Goal: Task Accomplishment & Management: Use online tool/utility

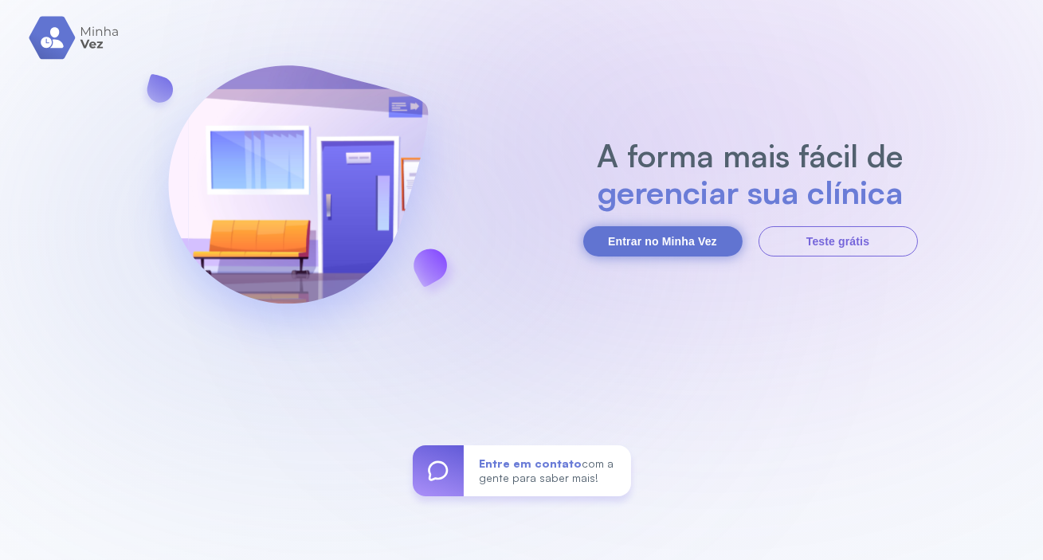
click at [675, 235] on button "Entrar no Minha Vez" at bounding box center [662, 241] width 159 height 30
click at [640, 247] on button "Entrar no Minha Vez" at bounding box center [662, 241] width 159 height 30
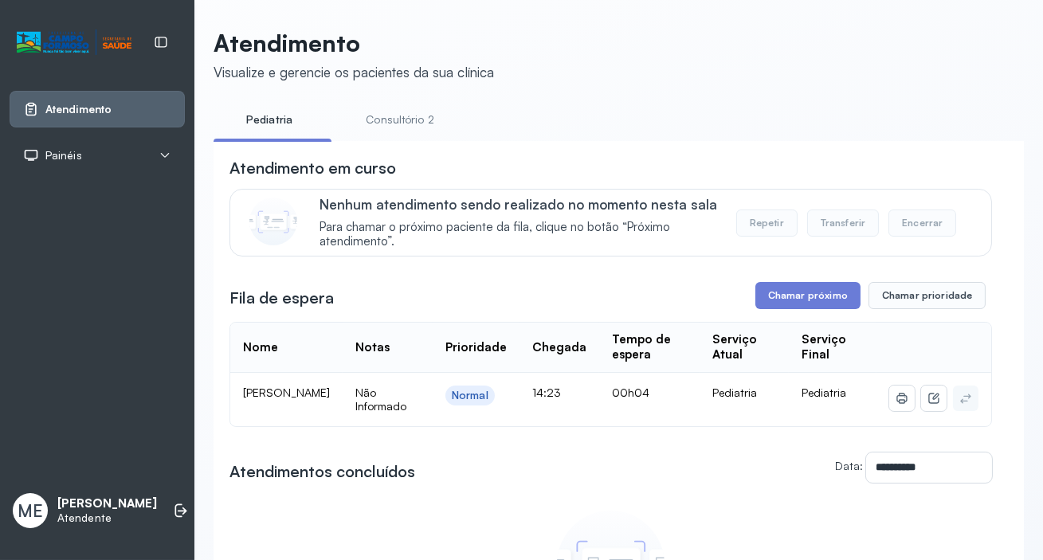
click at [409, 116] on link "Consultório 2" at bounding box center [400, 120] width 112 height 26
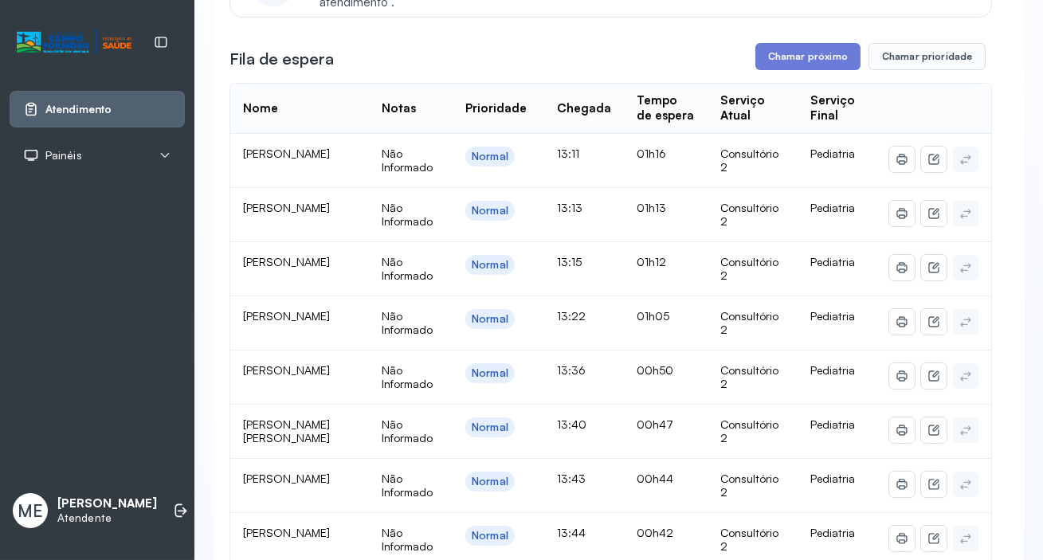
scroll to position [217, 0]
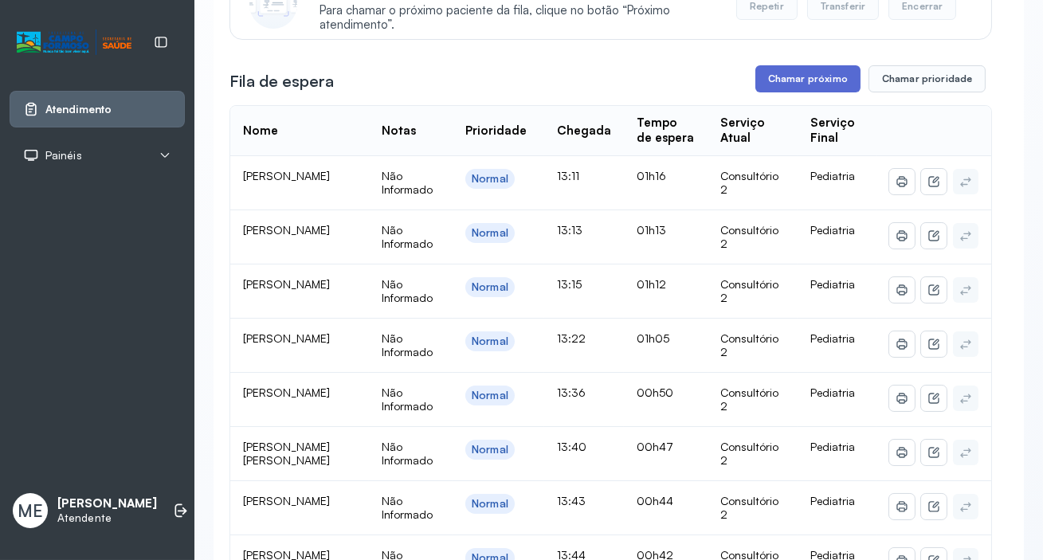
click at [800, 86] on button "Chamar próximo" at bounding box center [807, 78] width 105 height 27
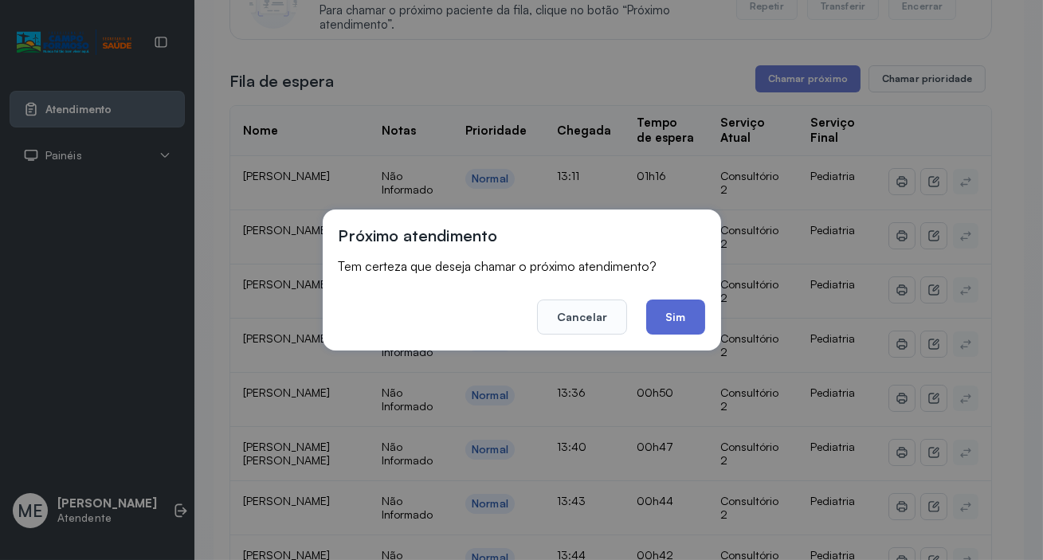
click at [666, 316] on button "Sim" at bounding box center [675, 316] width 58 height 35
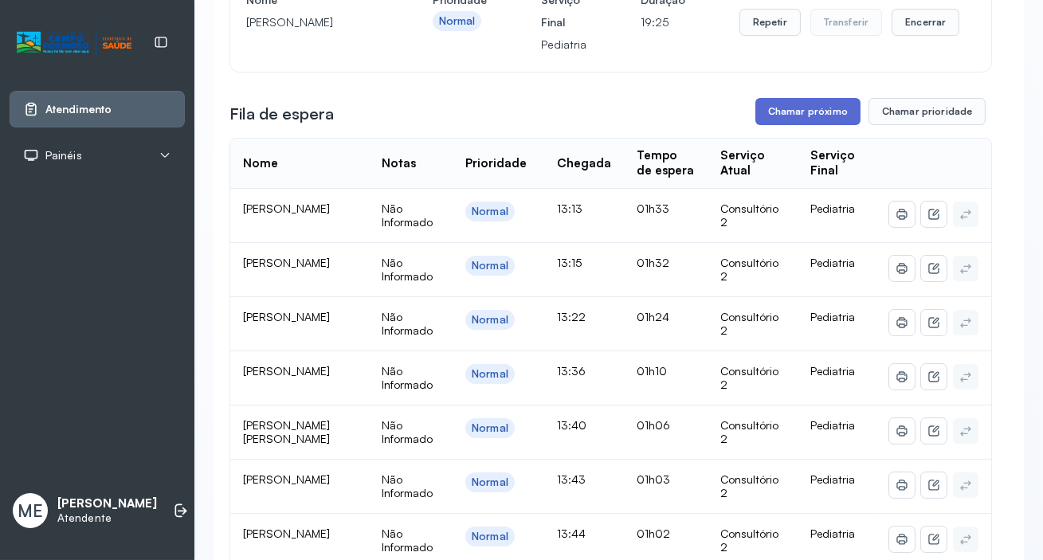
click at [792, 115] on button "Chamar próximo" at bounding box center [807, 111] width 105 height 27
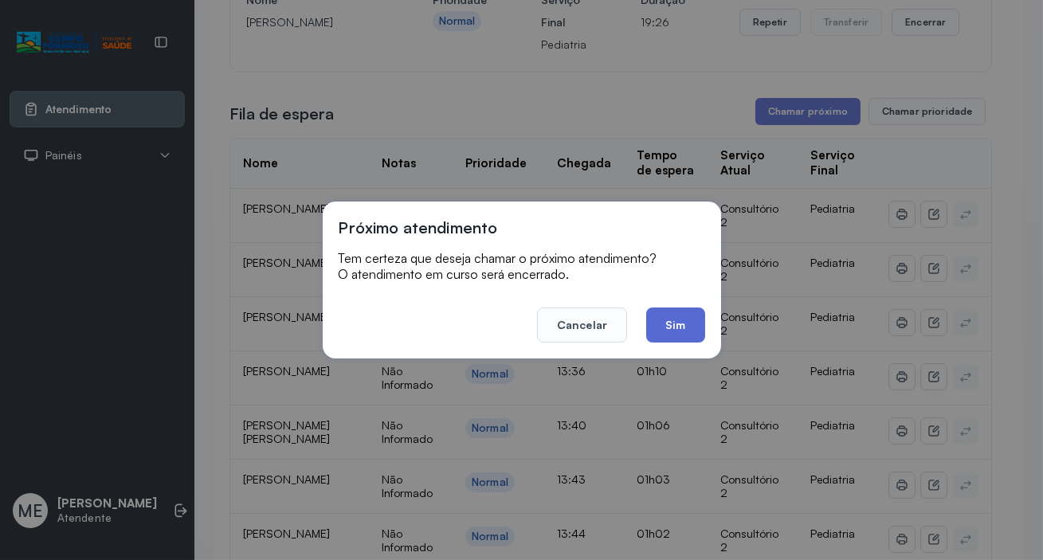
click at [675, 335] on button "Sim" at bounding box center [675, 324] width 58 height 35
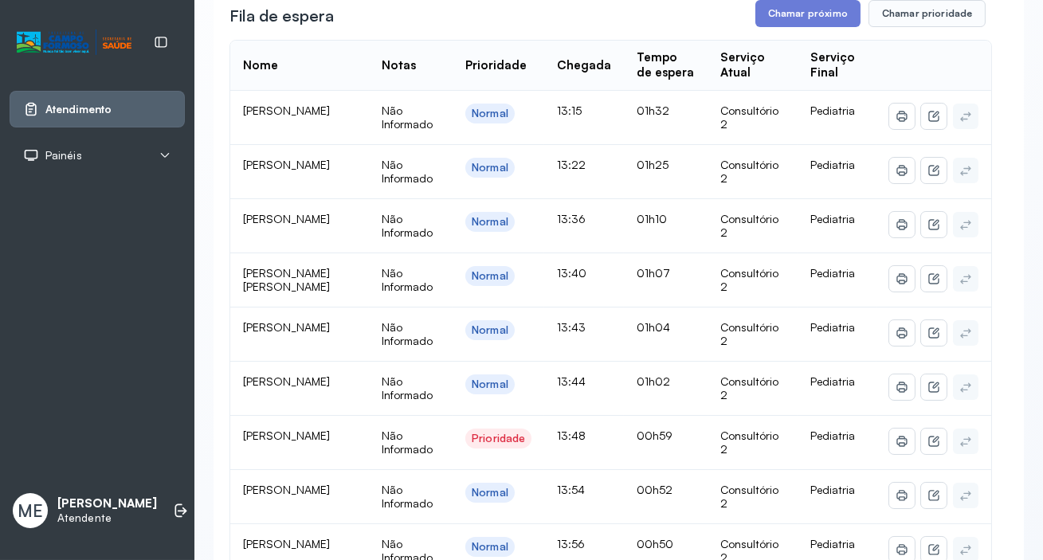
scroll to position [289, 0]
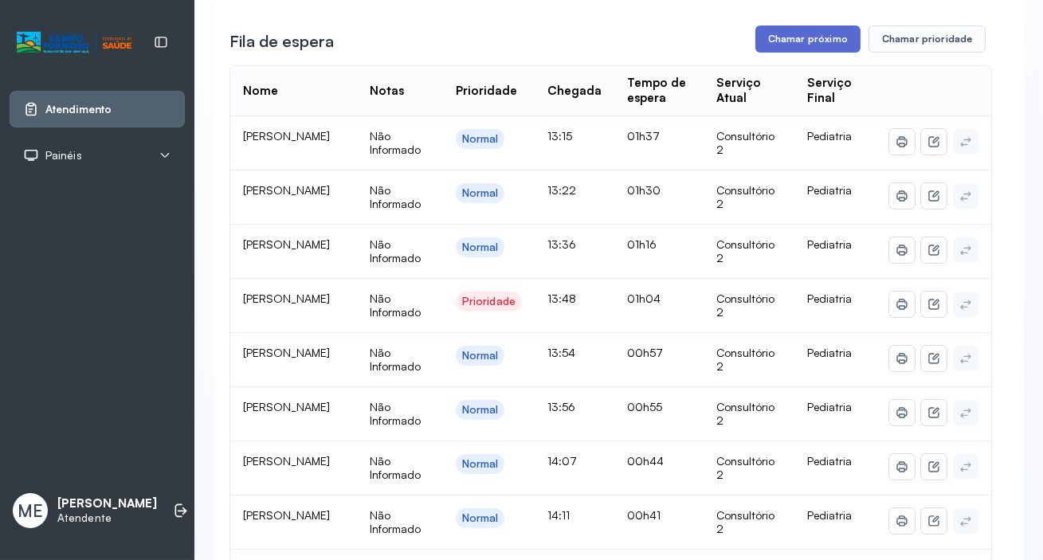
click at [779, 44] on button "Chamar próximo" at bounding box center [807, 38] width 105 height 27
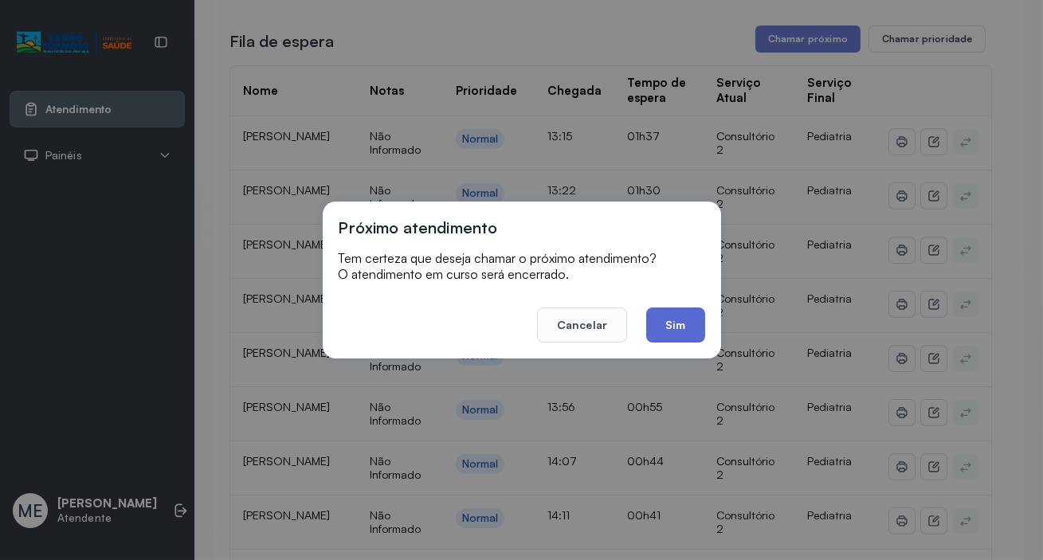
click at [674, 330] on button "Sim" at bounding box center [675, 324] width 58 height 35
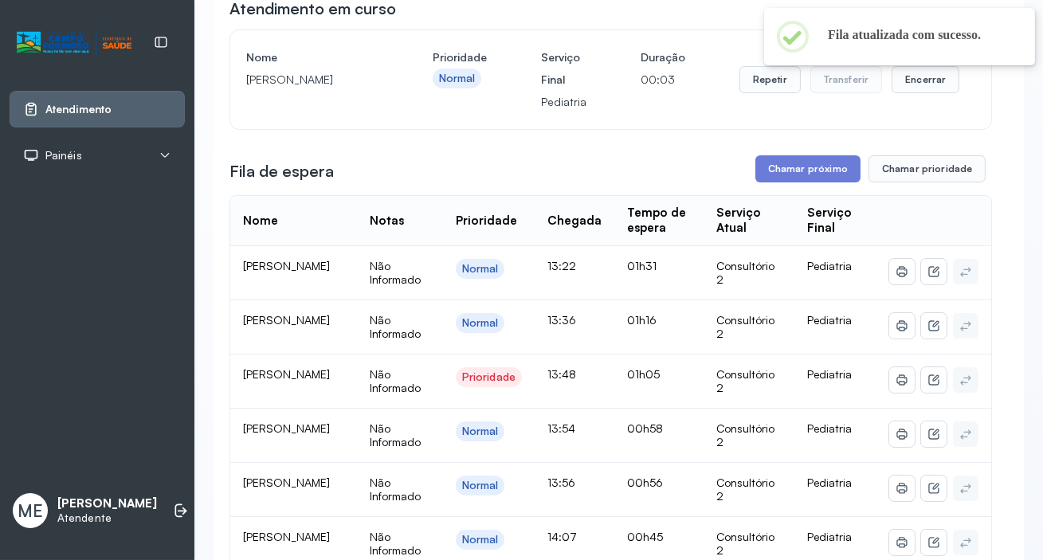
scroll to position [144, 0]
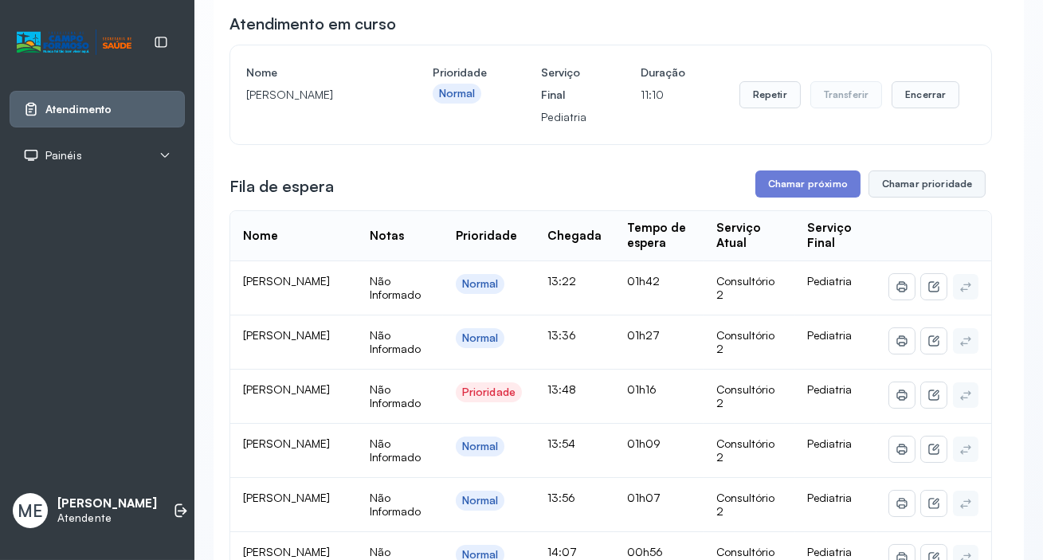
click at [930, 184] on button "Chamar prioridade" at bounding box center [927, 183] width 118 height 27
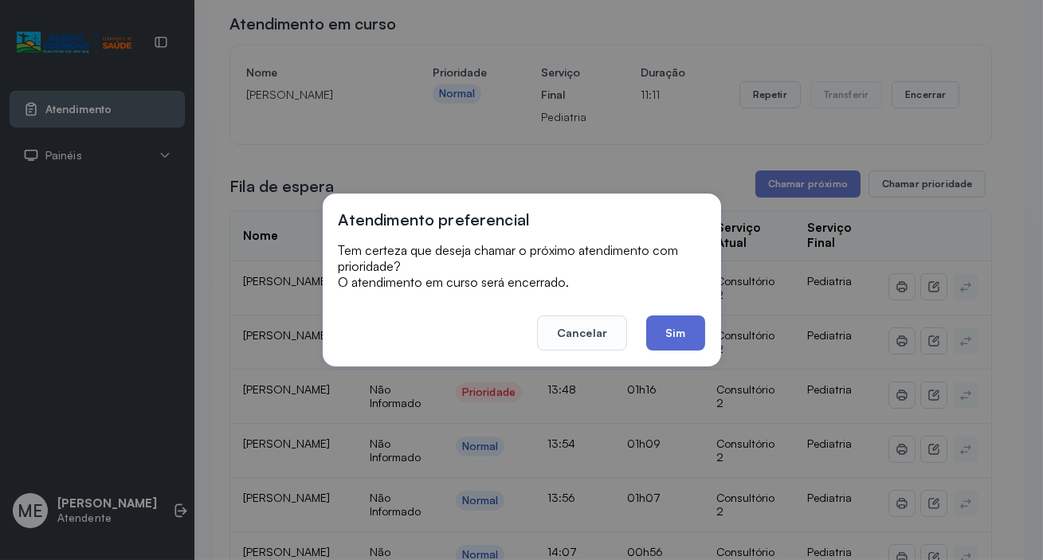
click at [661, 332] on button "Sim" at bounding box center [675, 332] width 58 height 35
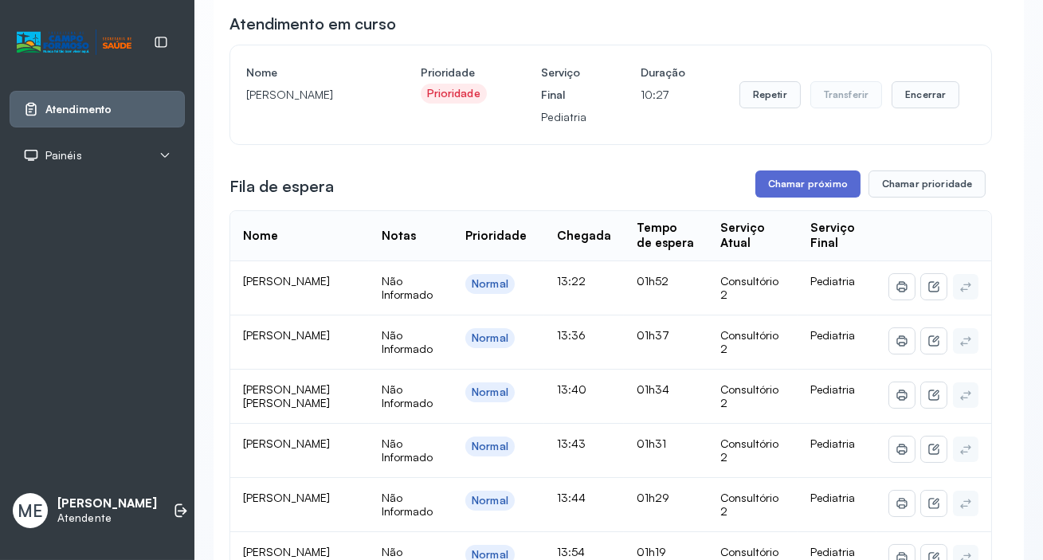
click at [780, 183] on button "Chamar próximo" at bounding box center [807, 183] width 105 height 27
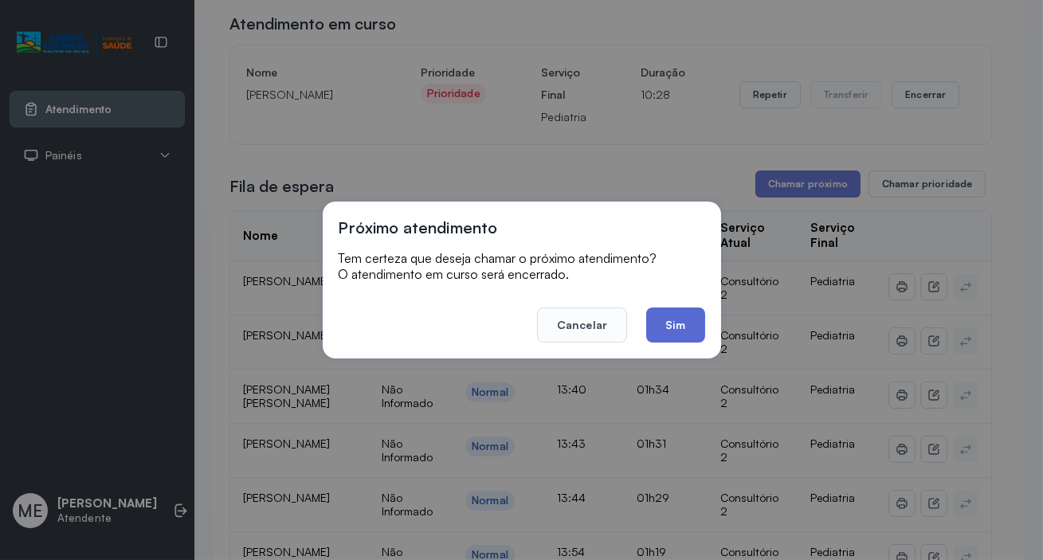
click at [667, 329] on button "Sim" at bounding box center [675, 324] width 58 height 35
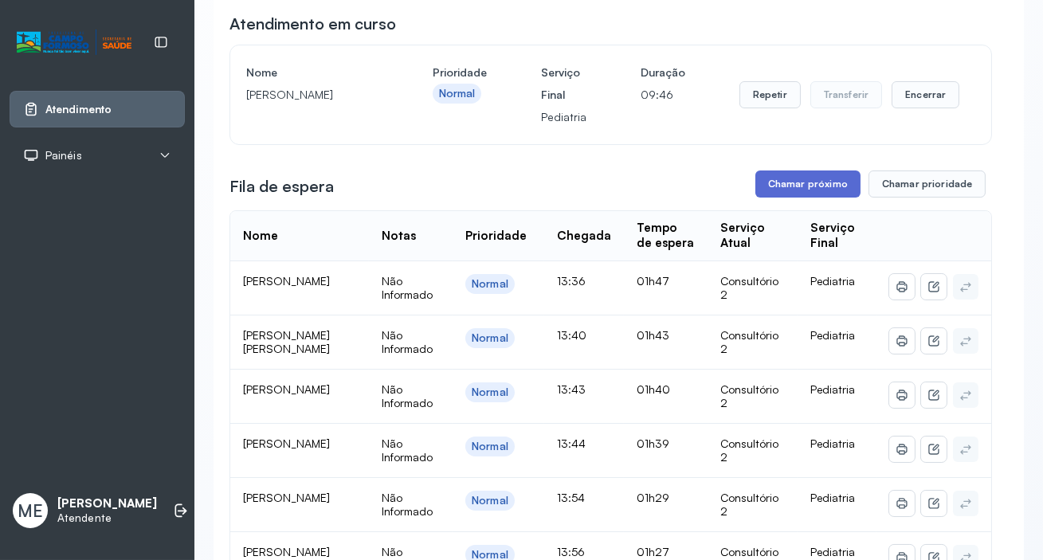
click at [783, 186] on button "Chamar próximo" at bounding box center [807, 183] width 105 height 27
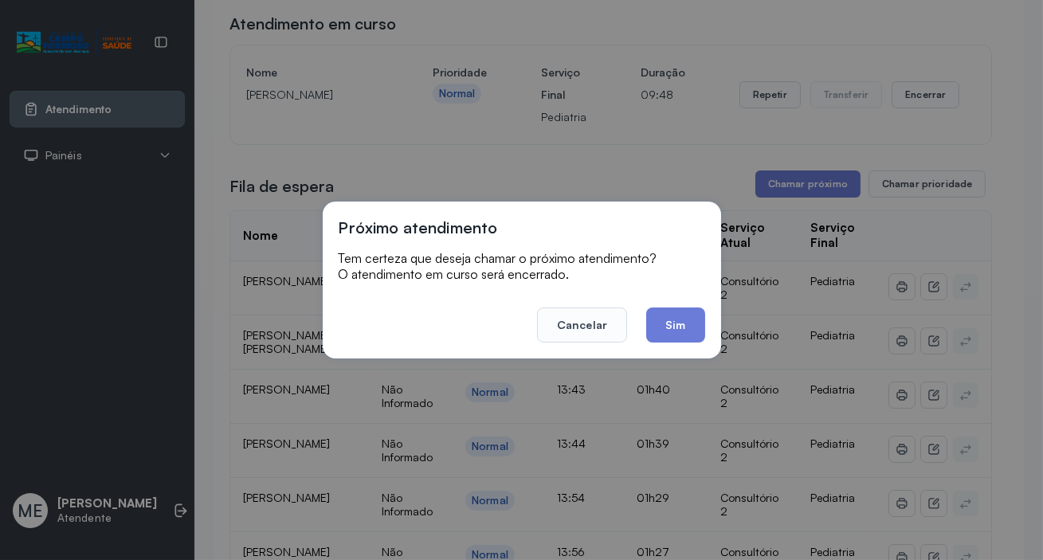
drag, startPoint x: 670, startPoint y: 321, endPoint x: 483, endPoint y: 196, distance: 224.4
click at [666, 321] on button "Sim" at bounding box center [675, 324] width 58 height 35
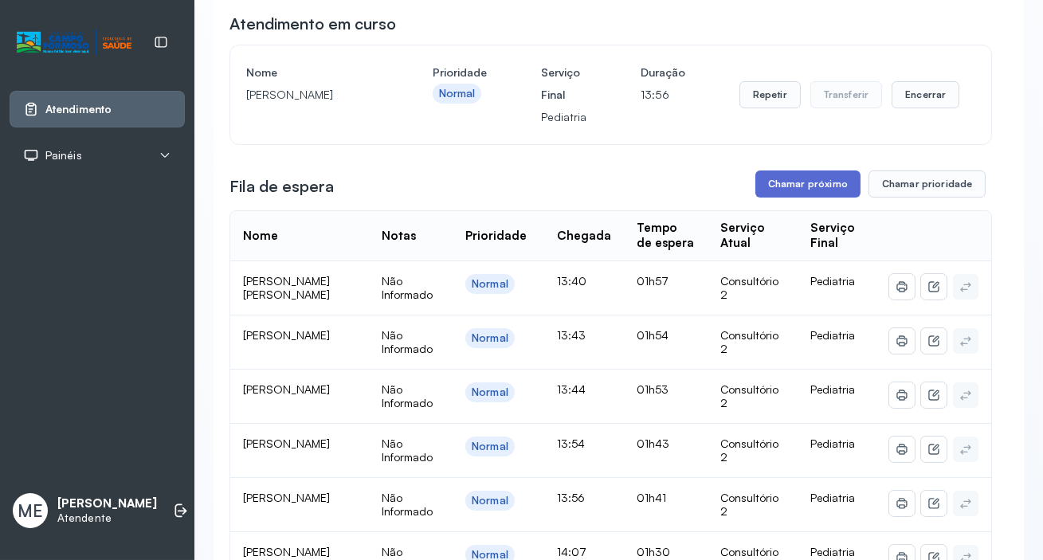
click at [812, 181] on button "Chamar próximo" at bounding box center [807, 183] width 105 height 27
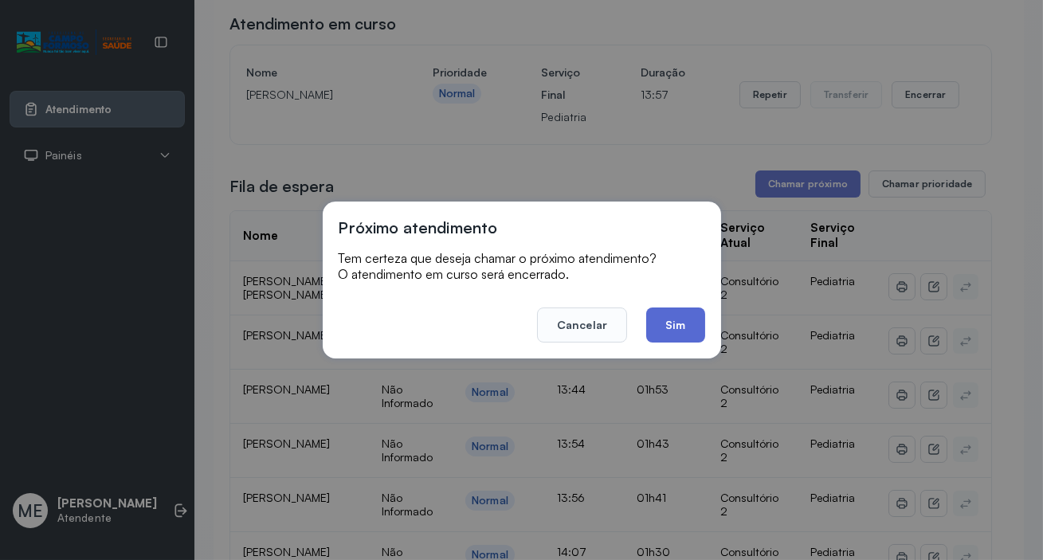
click at [672, 331] on button "Sim" at bounding box center [675, 324] width 58 height 35
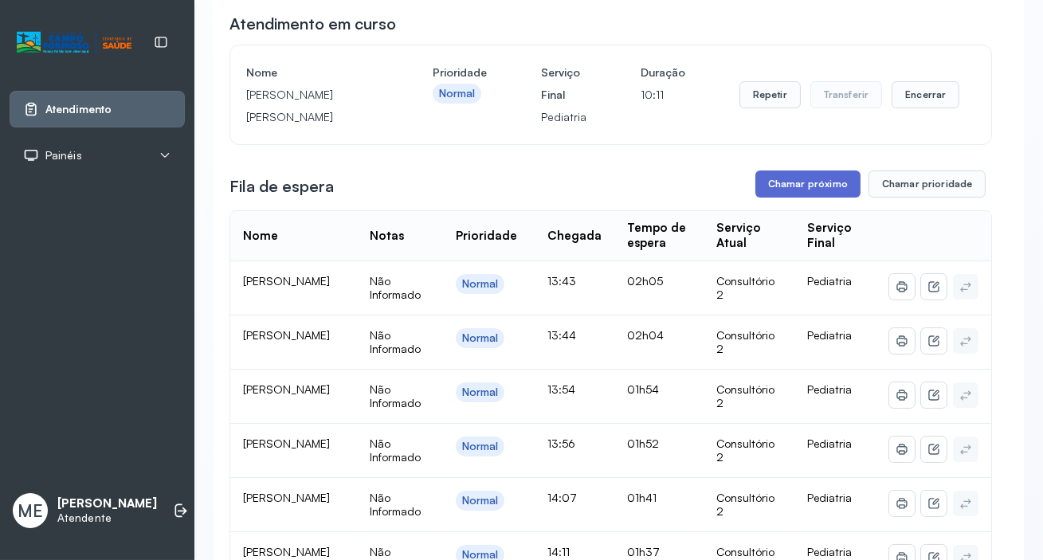
click at [800, 185] on button "Chamar próximo" at bounding box center [807, 183] width 105 height 27
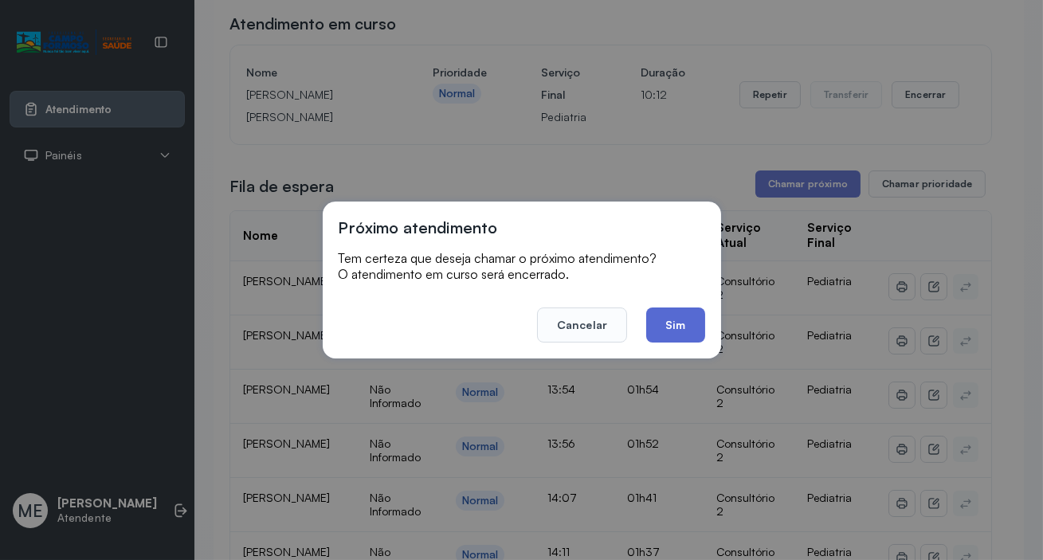
click at [681, 320] on button "Sim" at bounding box center [675, 324] width 58 height 35
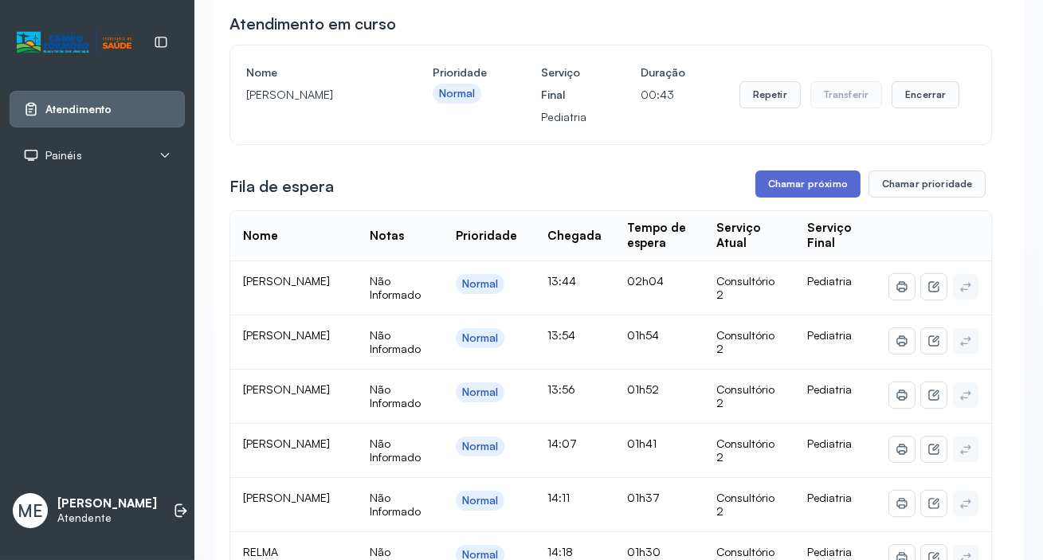
click at [826, 189] on button "Chamar próximo" at bounding box center [807, 183] width 105 height 27
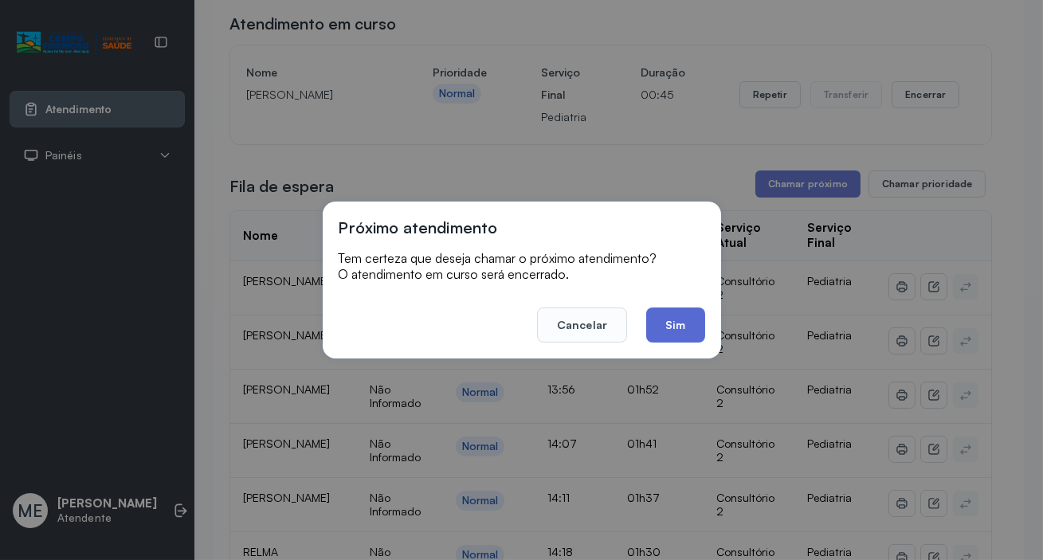
click at [673, 329] on button "Sim" at bounding box center [675, 324] width 58 height 35
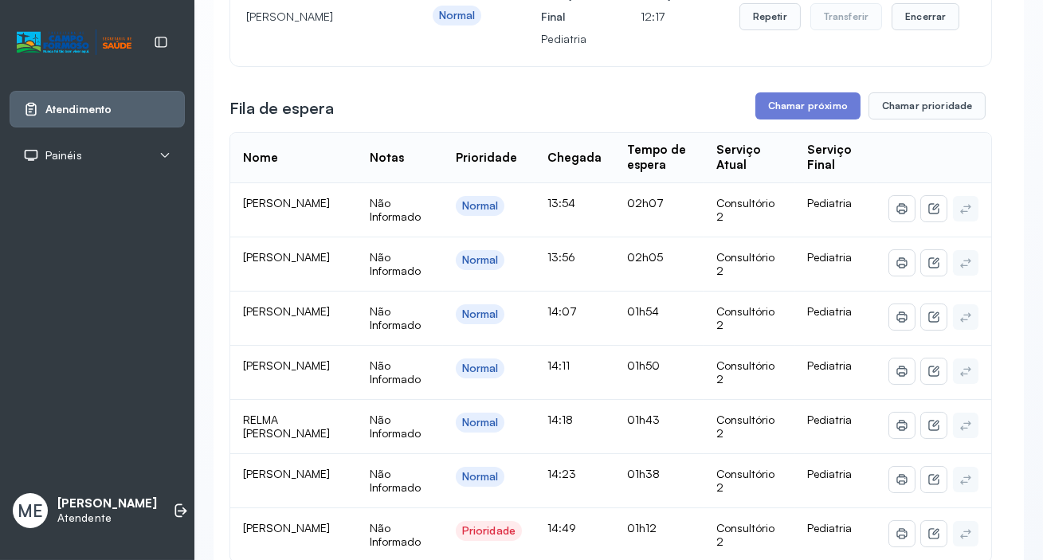
scroll to position [217, 0]
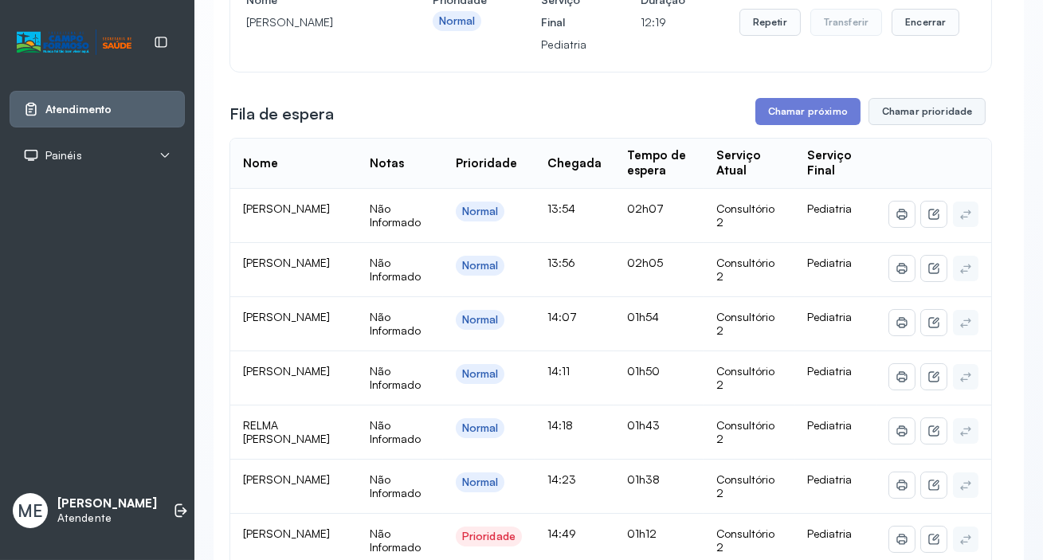
click at [900, 118] on button "Chamar prioridade" at bounding box center [927, 111] width 118 height 27
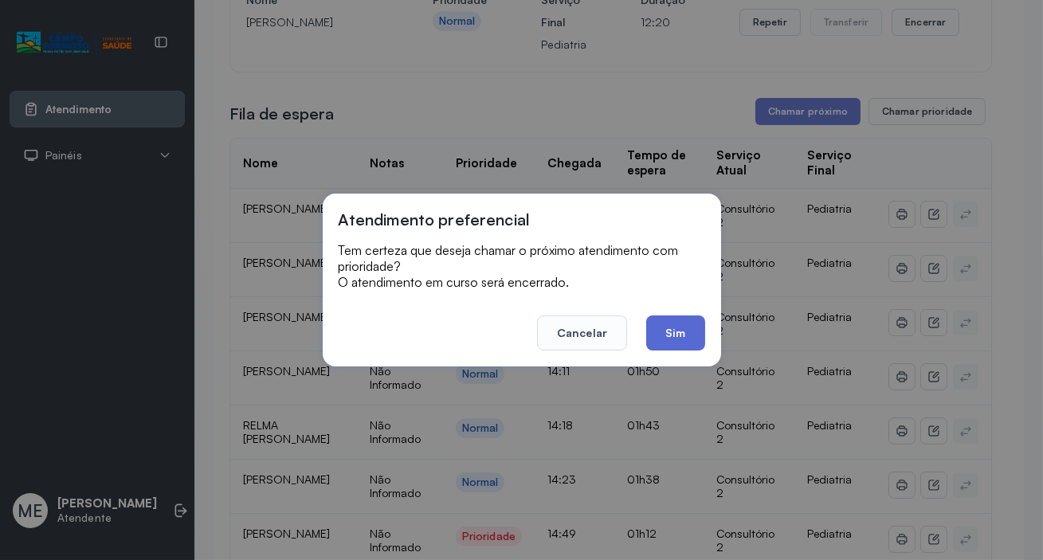
click at [671, 338] on button "Sim" at bounding box center [675, 332] width 58 height 35
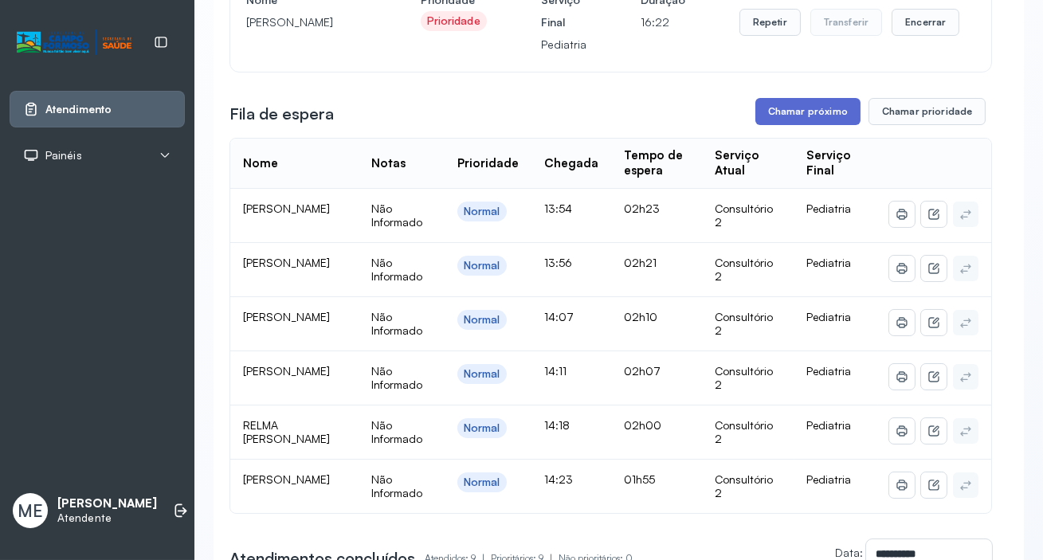
click at [779, 112] on button "Chamar próximo" at bounding box center [807, 111] width 105 height 27
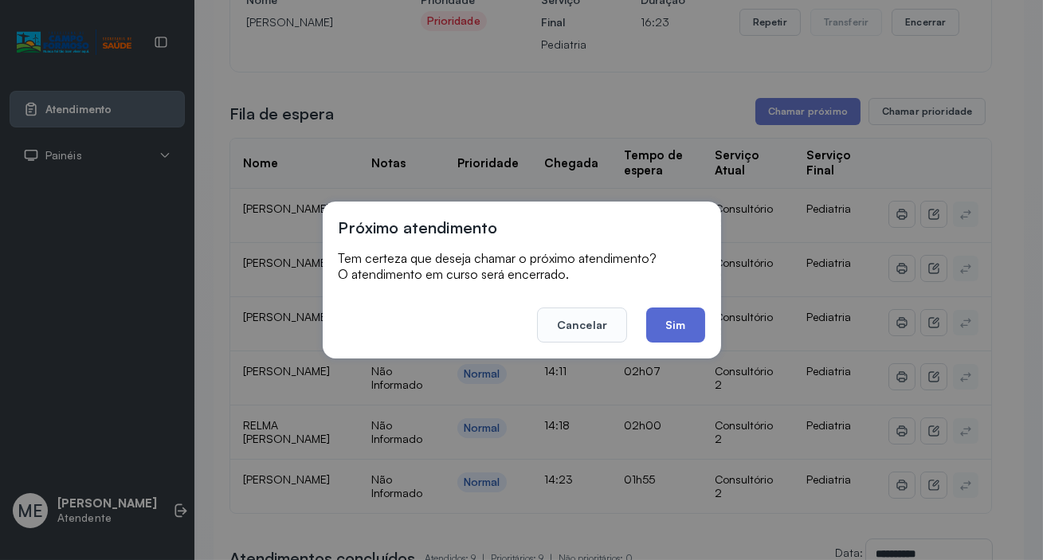
click at [666, 323] on button "Sim" at bounding box center [675, 324] width 58 height 35
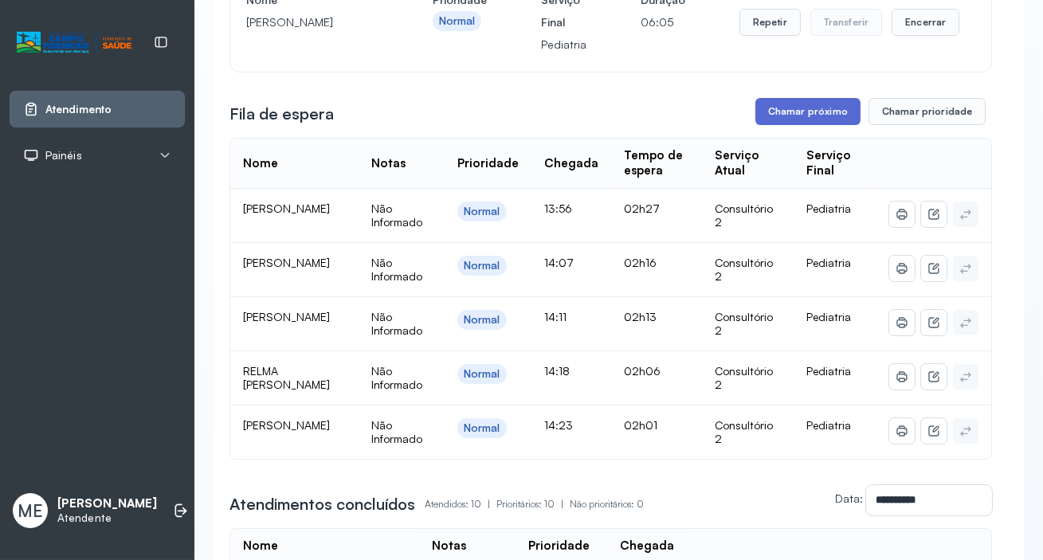
click at [822, 112] on button "Chamar próximo" at bounding box center [807, 111] width 105 height 27
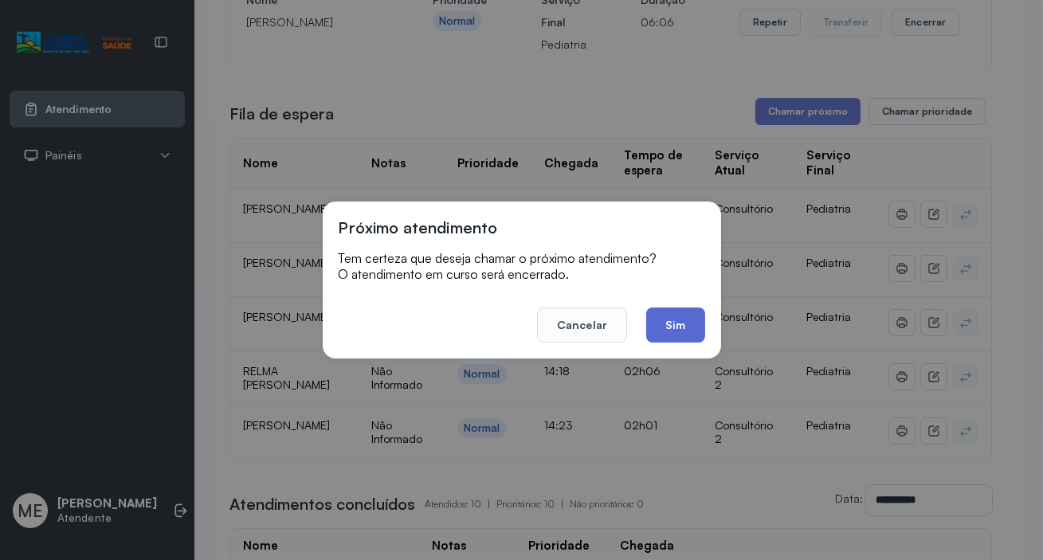
click at [675, 325] on button "Sim" at bounding box center [675, 324] width 58 height 35
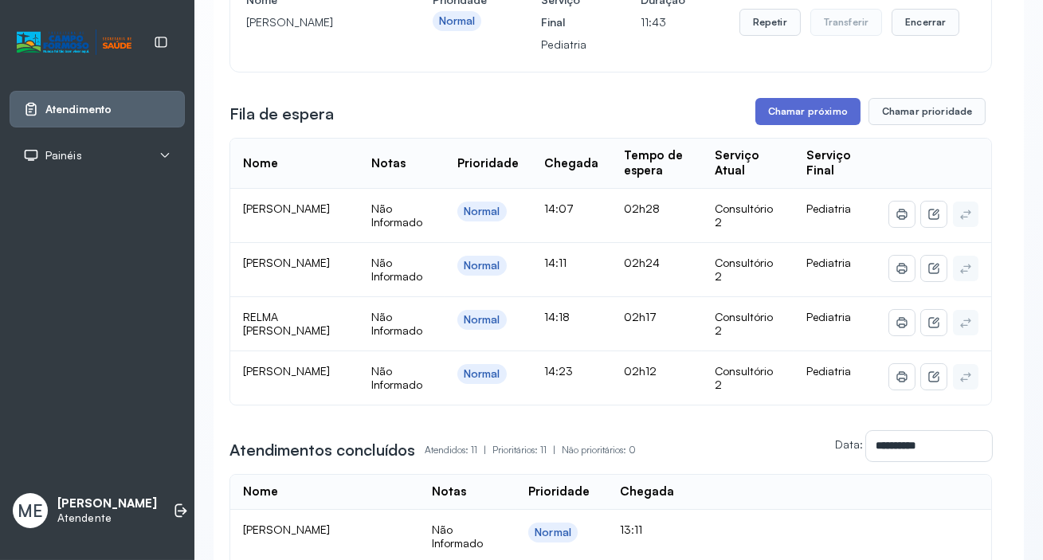
click at [785, 112] on button "Chamar próximo" at bounding box center [807, 111] width 105 height 27
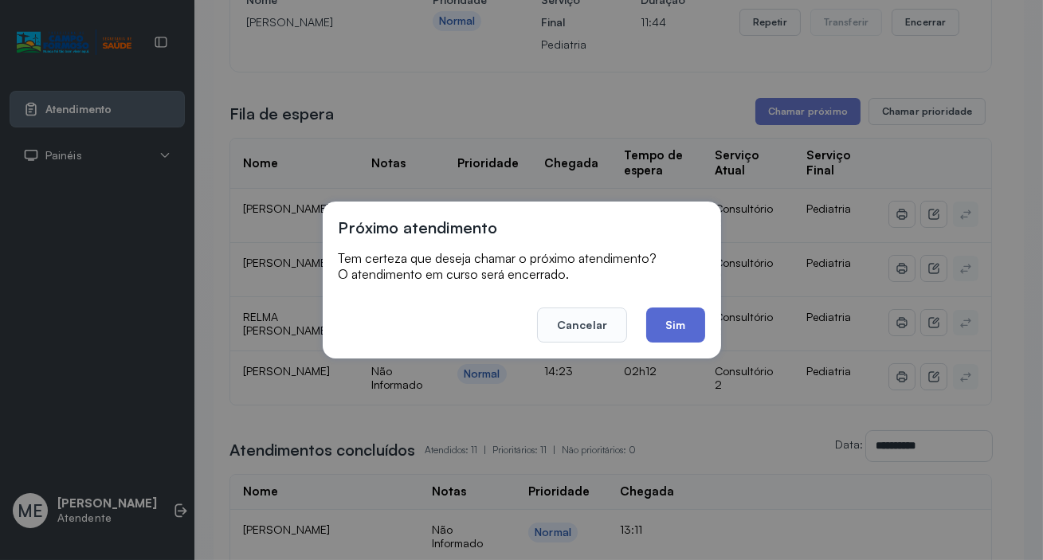
click at [673, 326] on button "Sim" at bounding box center [675, 324] width 58 height 35
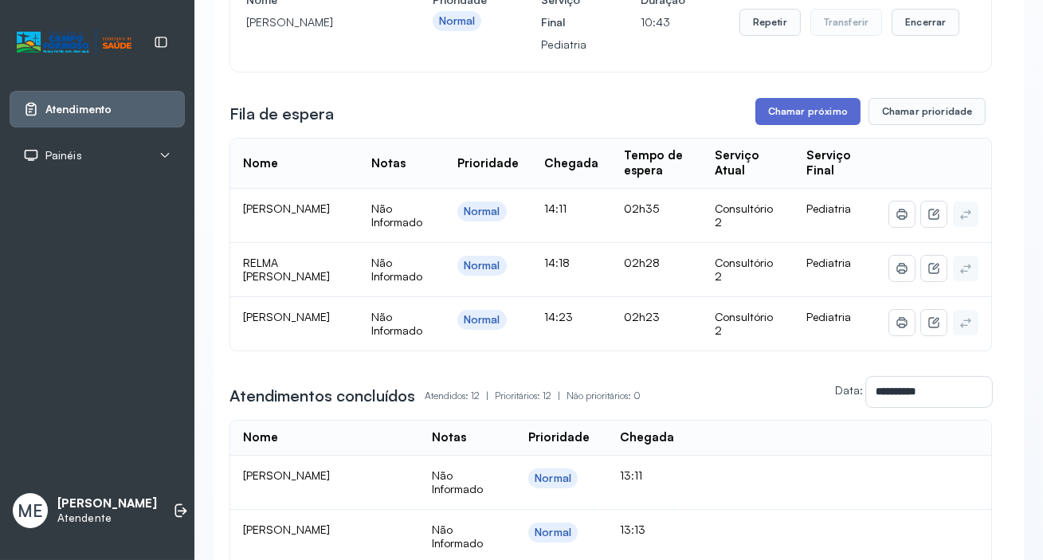
click at [827, 112] on button "Chamar próximo" at bounding box center [807, 111] width 105 height 27
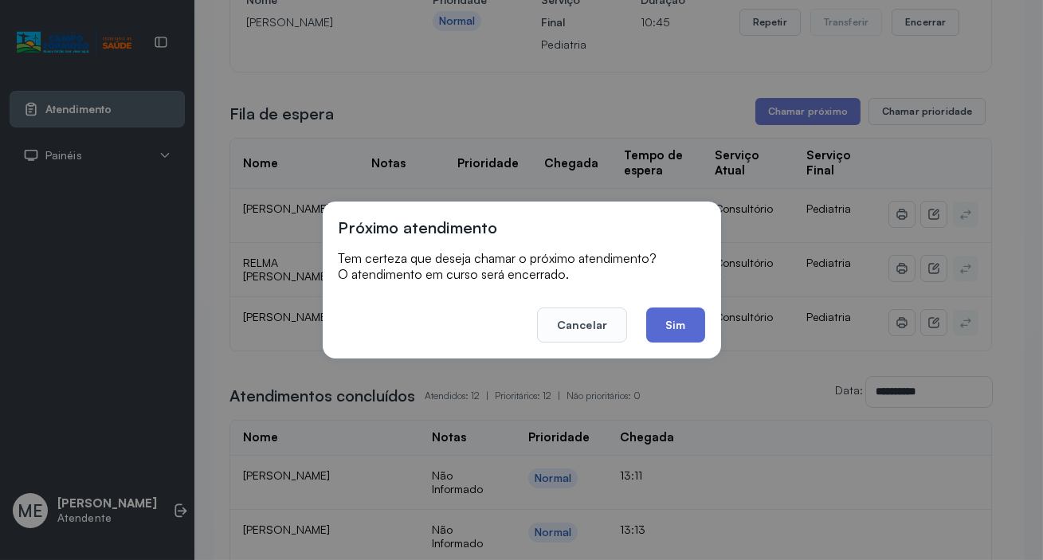
click at [692, 319] on button "Sim" at bounding box center [675, 324] width 58 height 35
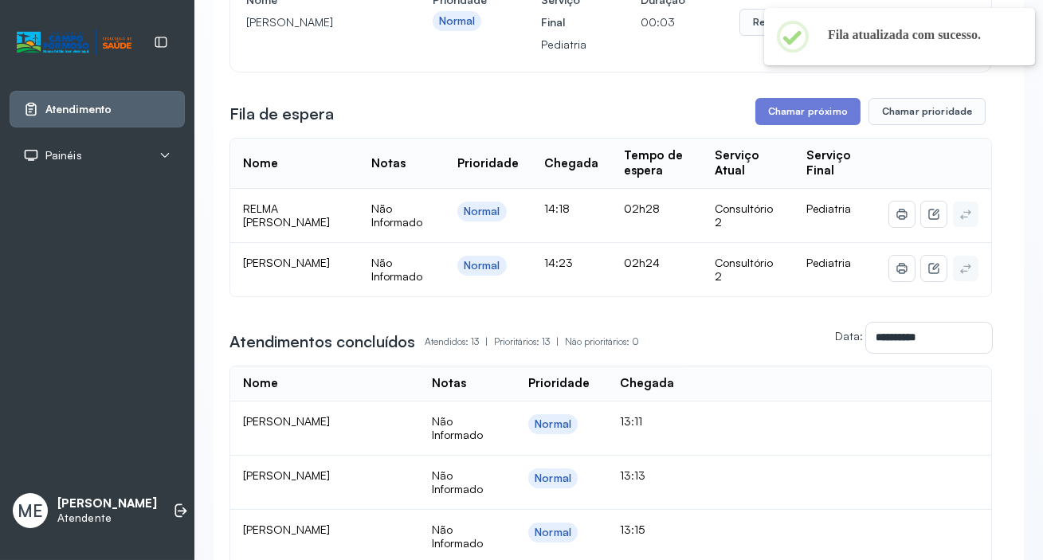
scroll to position [144, 0]
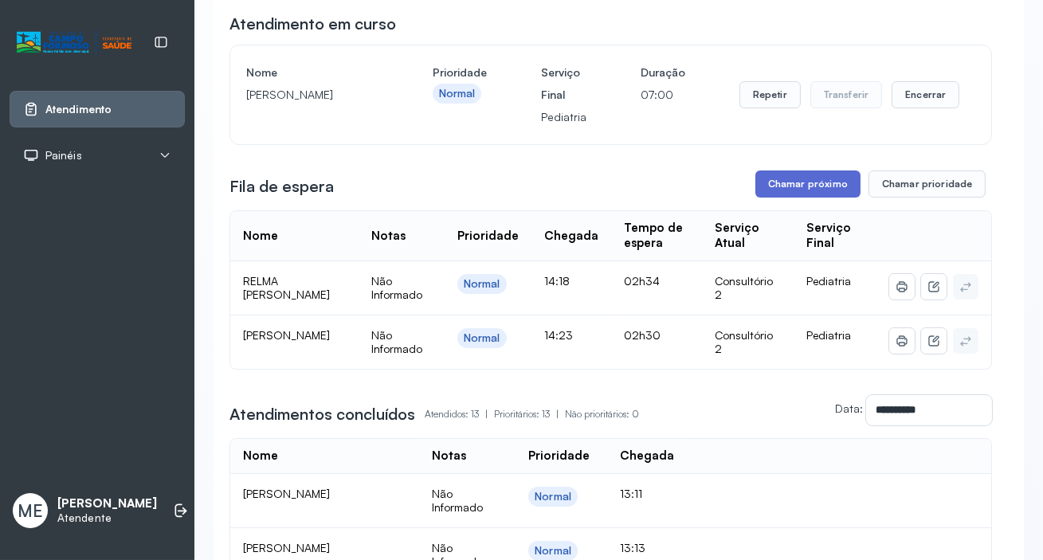
click at [766, 181] on button "Chamar próximo" at bounding box center [807, 183] width 105 height 27
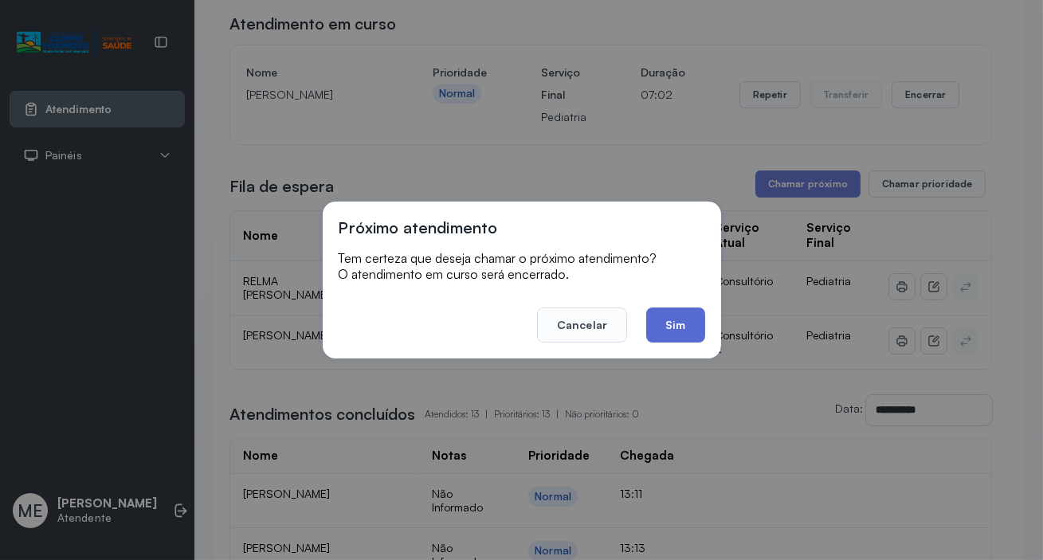
click at [659, 327] on button "Sim" at bounding box center [675, 324] width 58 height 35
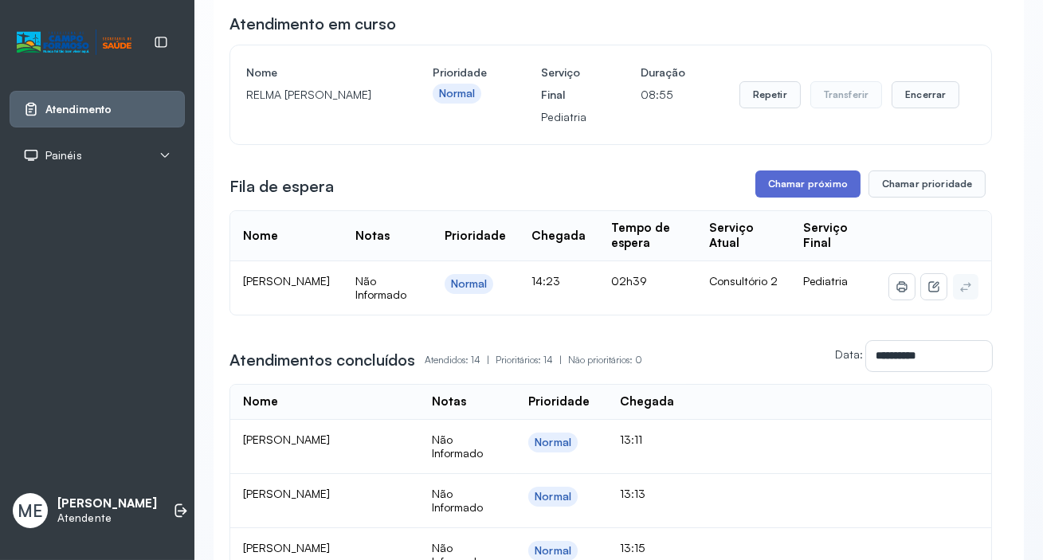
click at [775, 185] on button "Chamar próximo" at bounding box center [807, 183] width 105 height 27
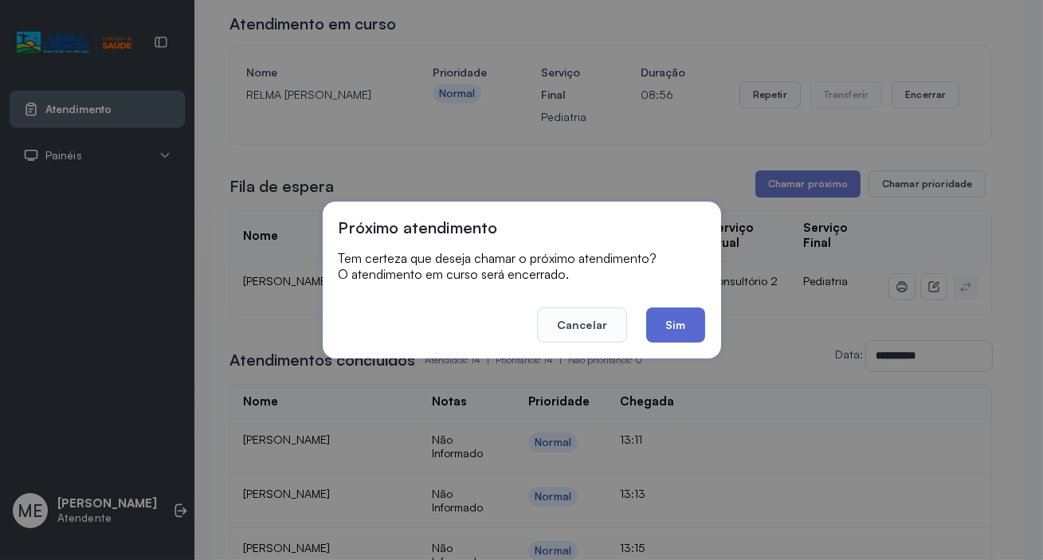
click at [667, 325] on button "Sim" at bounding box center [675, 324] width 58 height 35
